Goal: Information Seeking & Learning: Learn about a topic

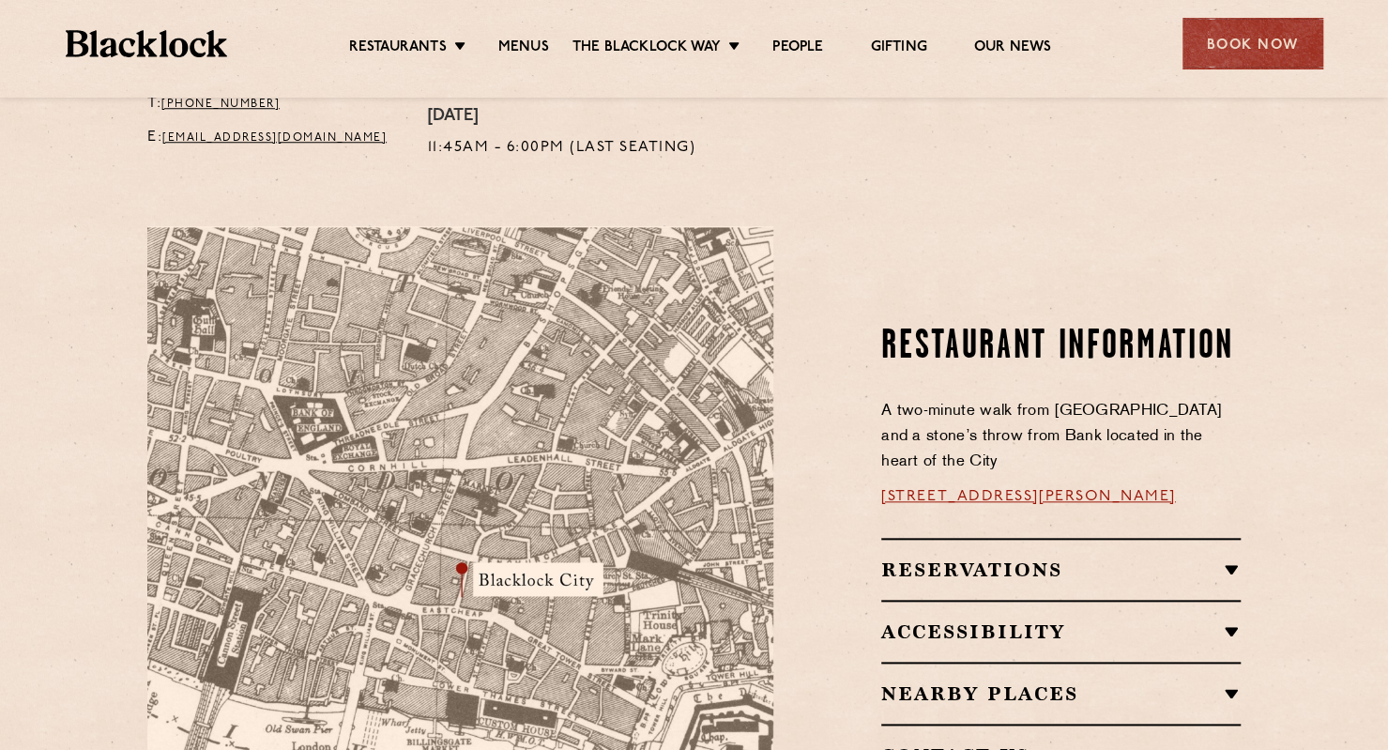
scroll to position [869, 0]
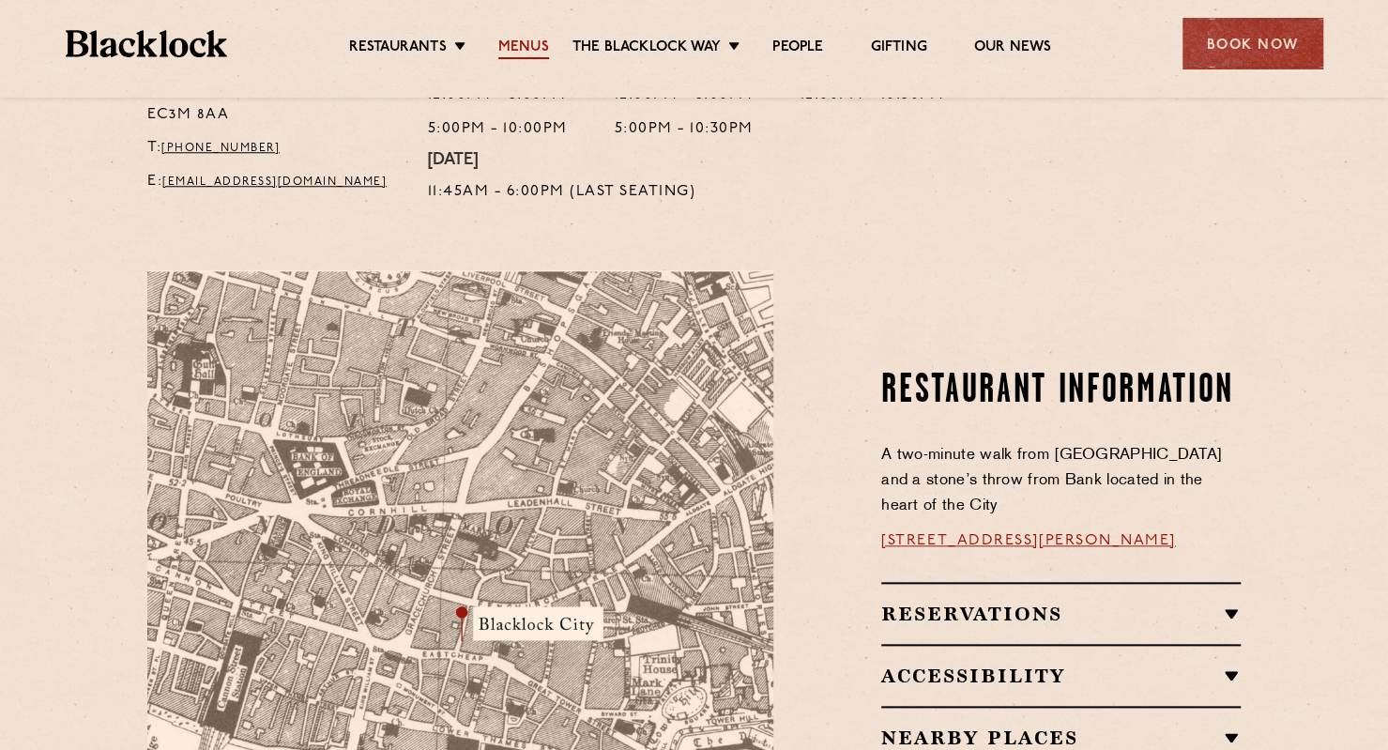
click at [531, 46] on link "Menus" at bounding box center [523, 48] width 51 height 21
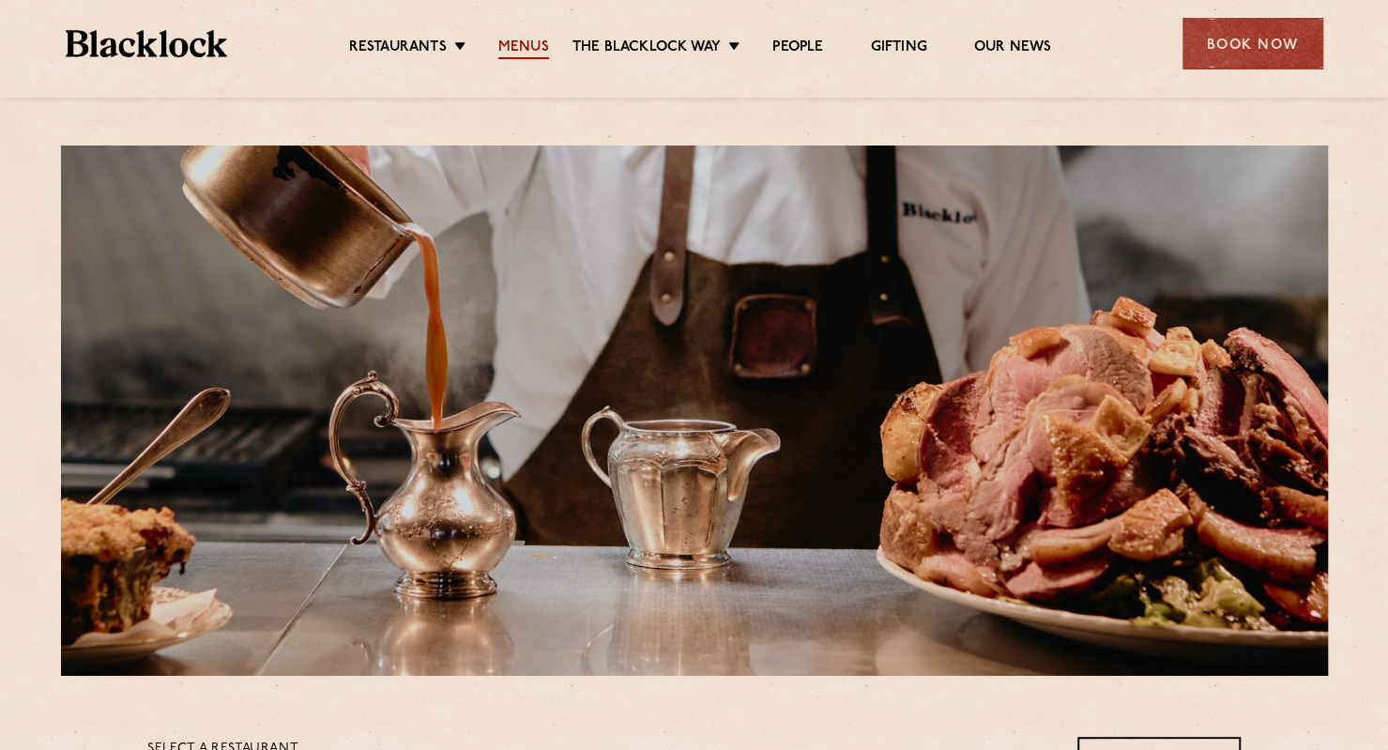
click at [529, 48] on link "Menus" at bounding box center [523, 48] width 51 height 21
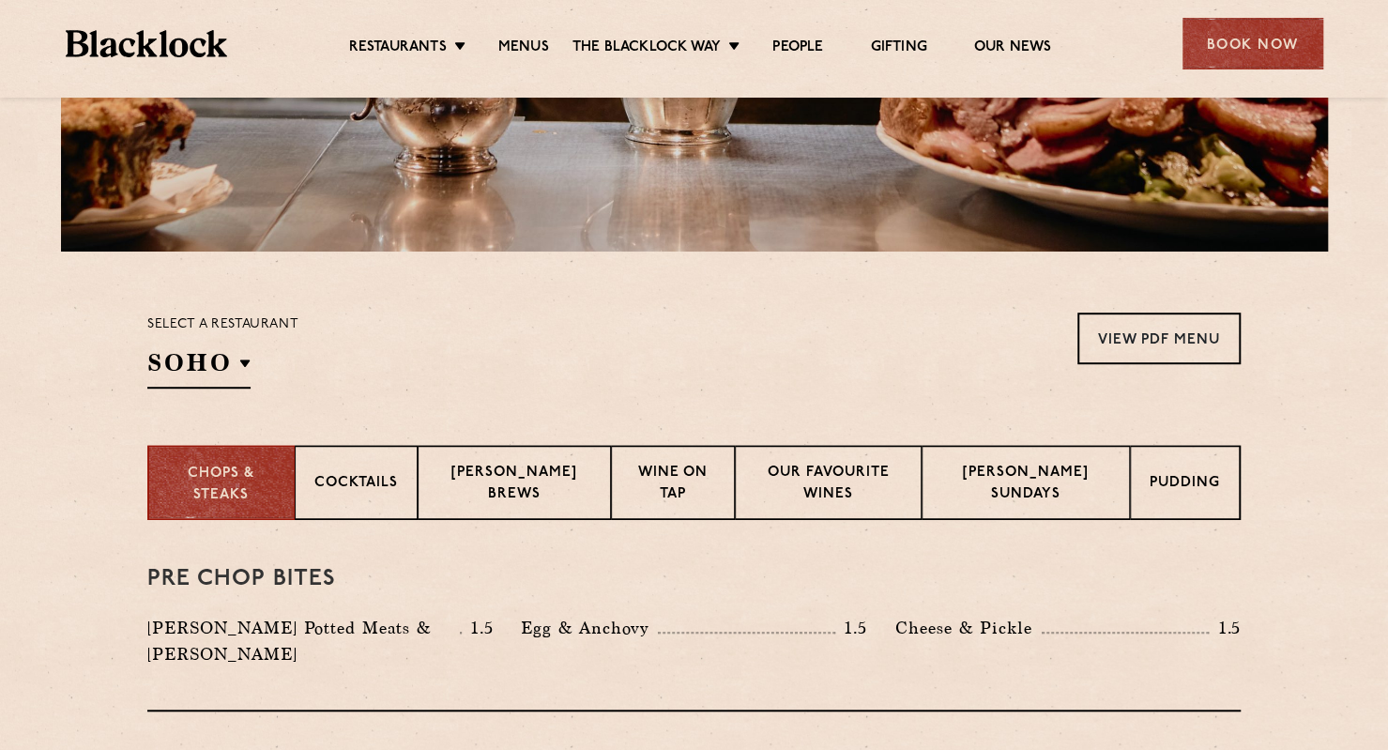
scroll to position [427, 0]
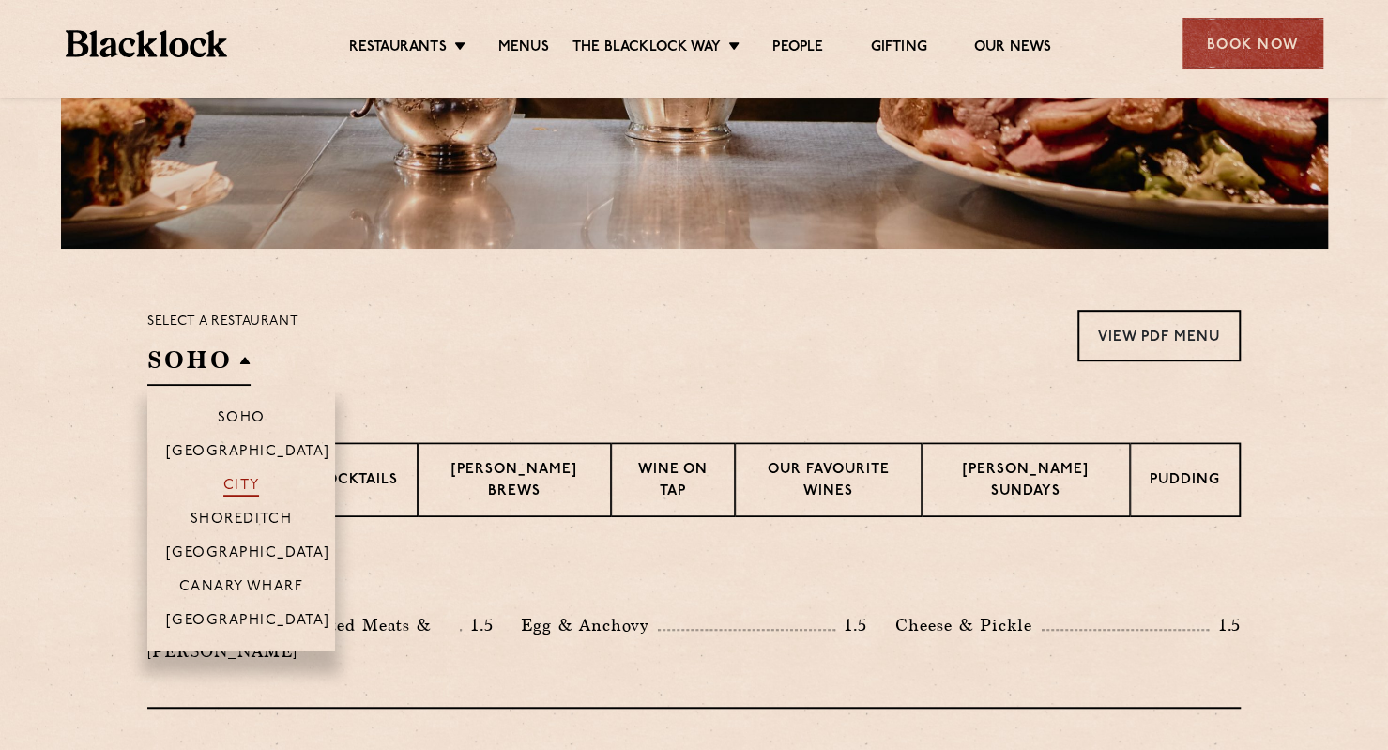
click at [257, 478] on p "City" at bounding box center [241, 487] width 37 height 19
click at [251, 487] on p "City" at bounding box center [241, 487] width 37 height 19
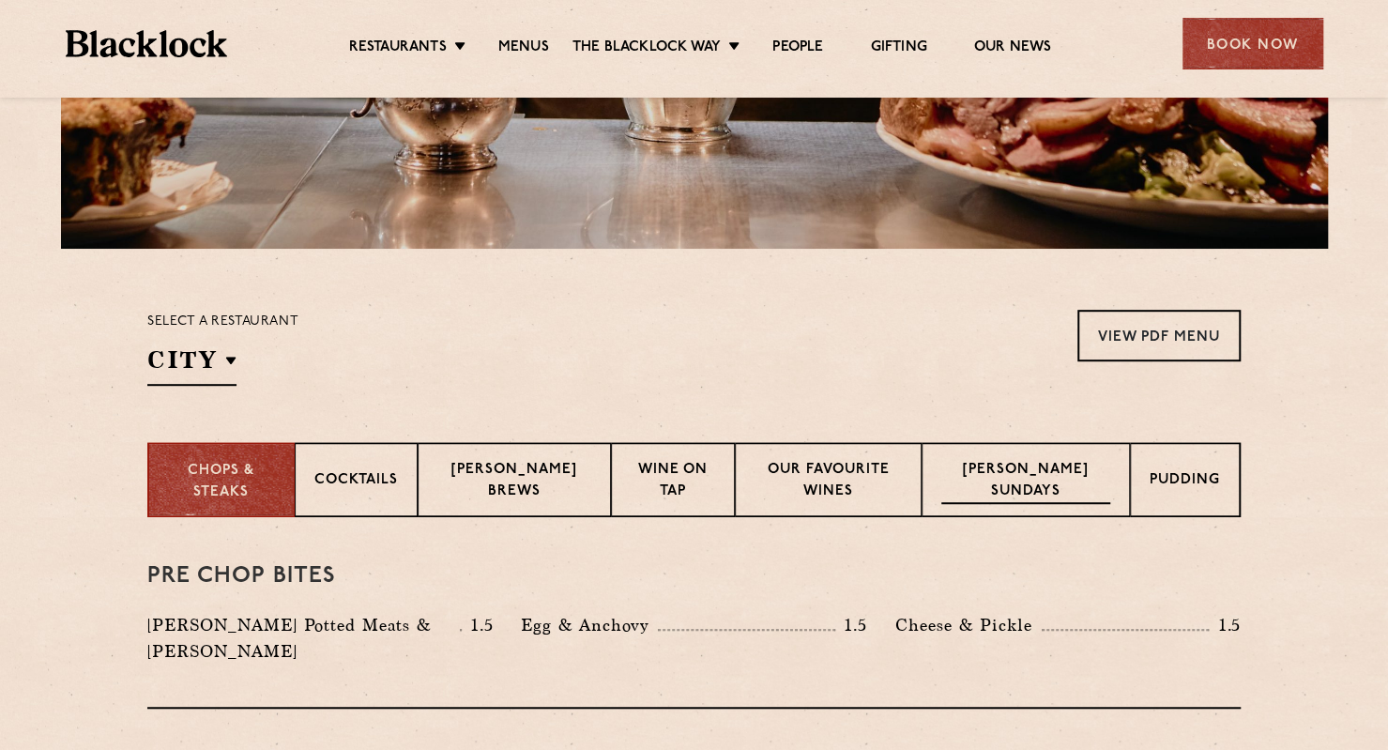
click at [1053, 476] on p "[PERSON_NAME] Sundays" at bounding box center [1025, 482] width 169 height 44
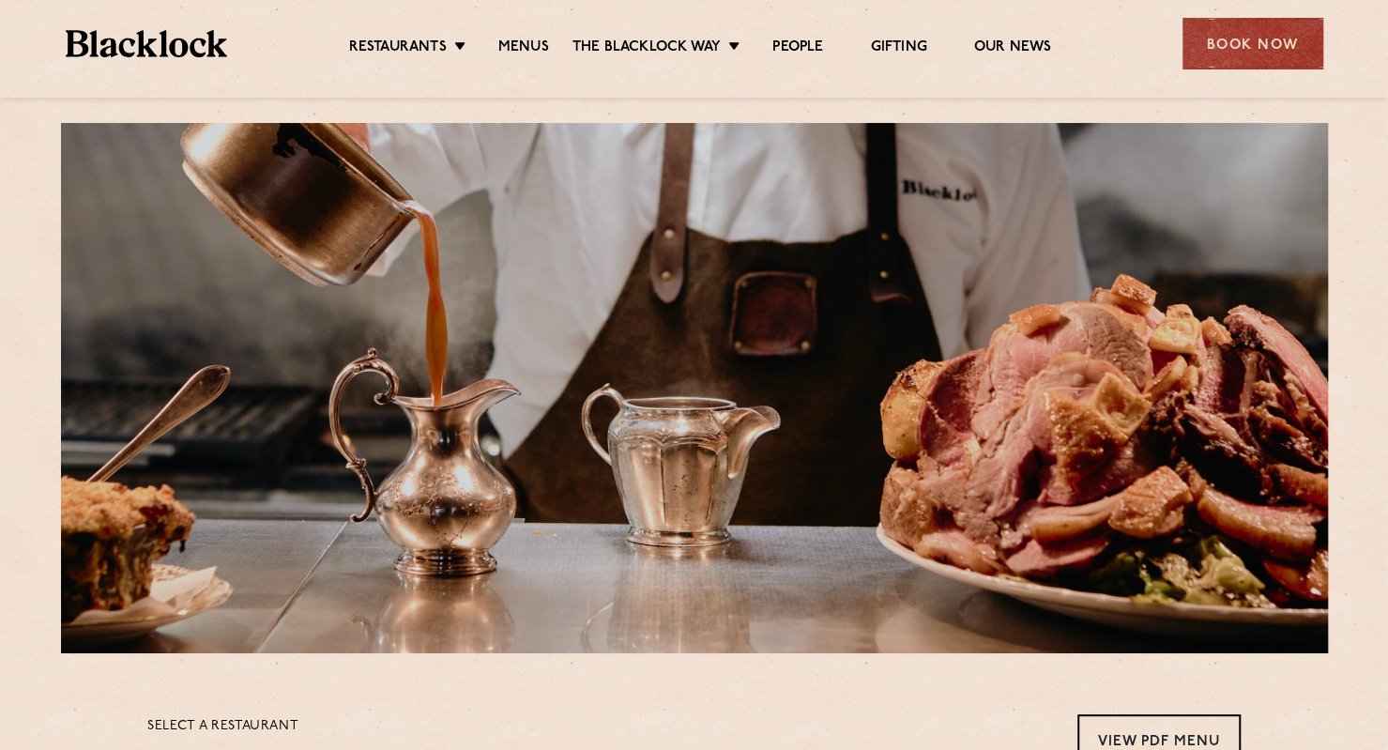
scroll to position [0, 0]
